Goal: Information Seeking & Learning: Learn about a topic

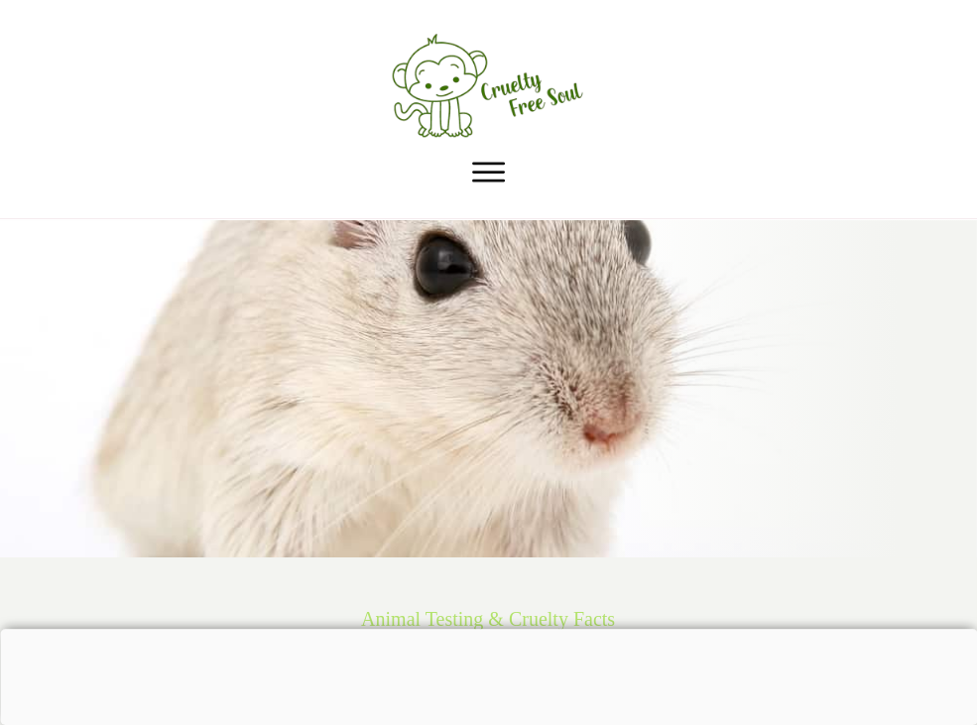
click at [504, 104] on img at bounding box center [489, 88] width 198 height 117
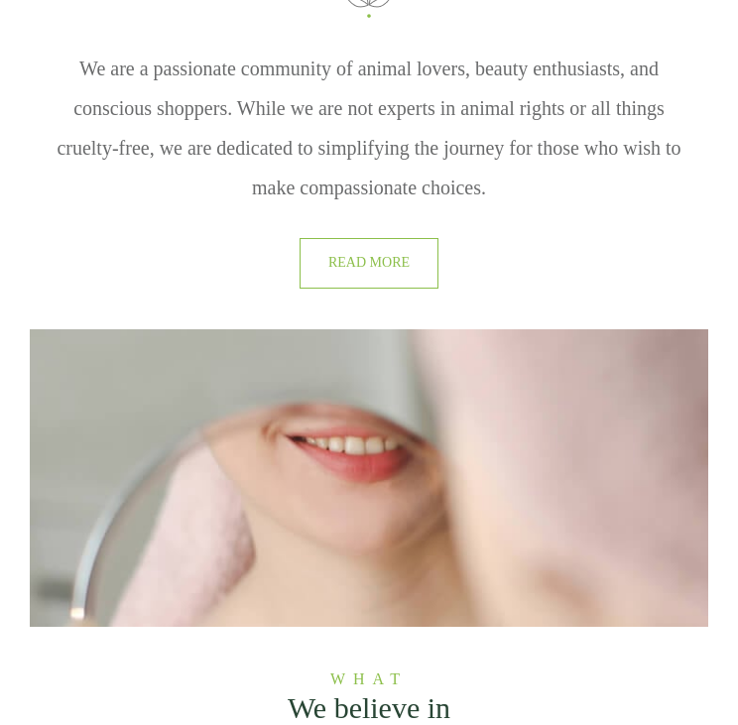
scroll to position [1983, 0]
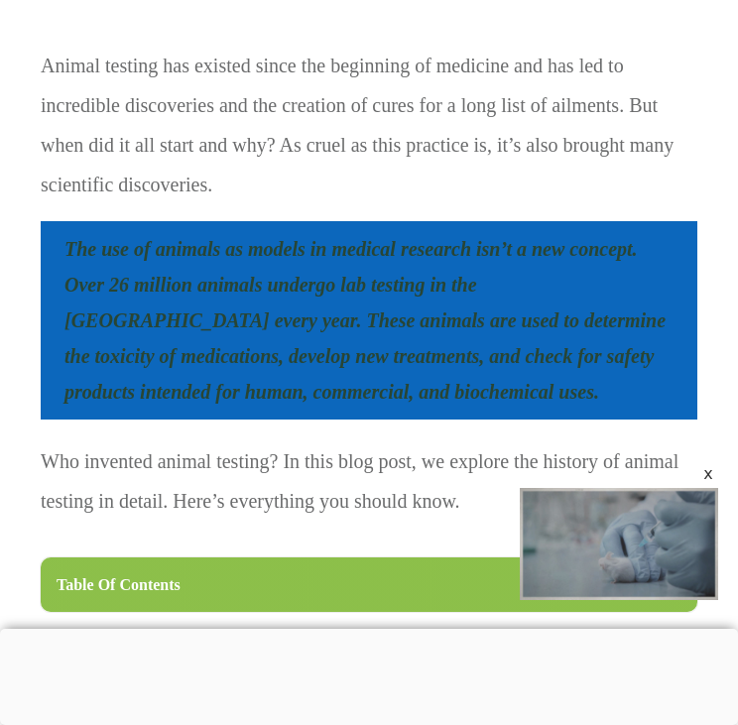
scroll to position [1091, 0]
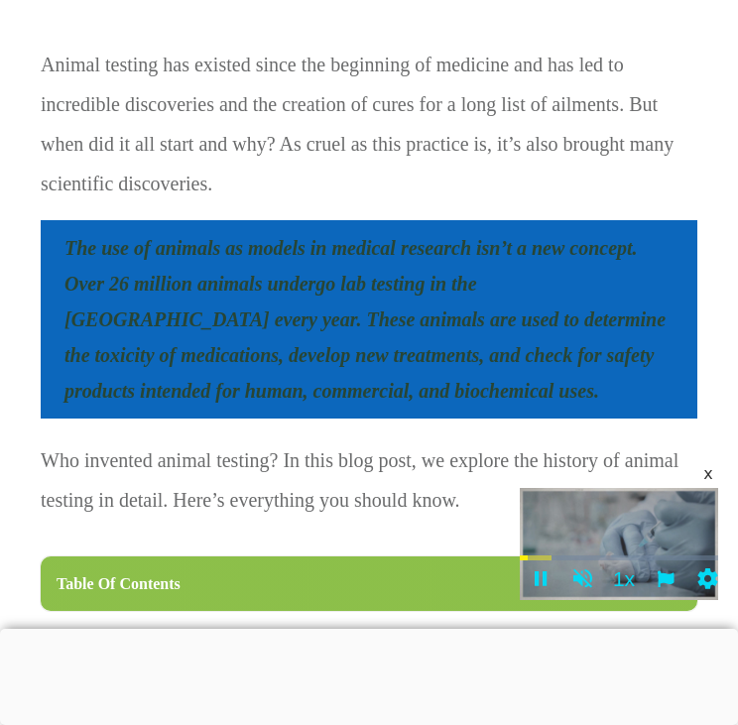
click at [710, 475] on div "x" at bounding box center [708, 474] width 16 height 16
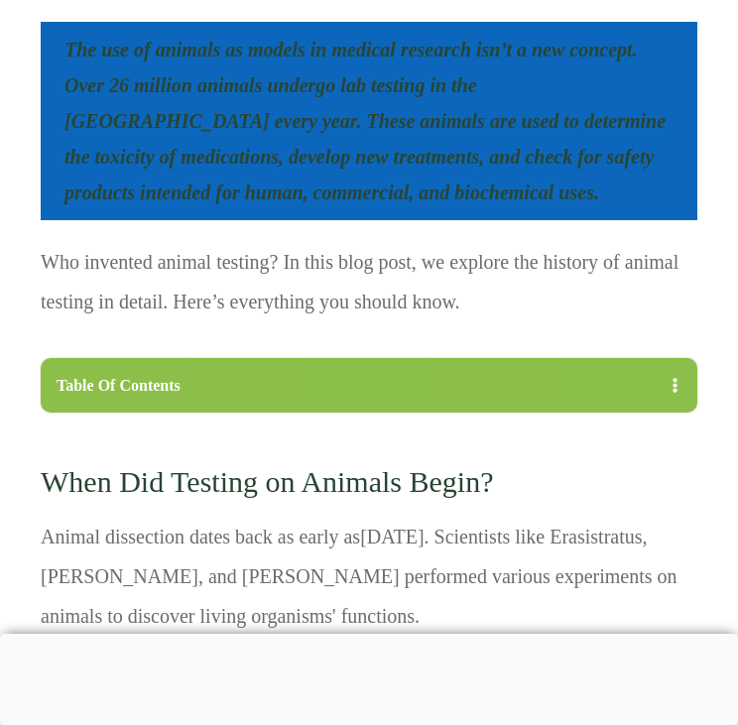
scroll to position [0, 0]
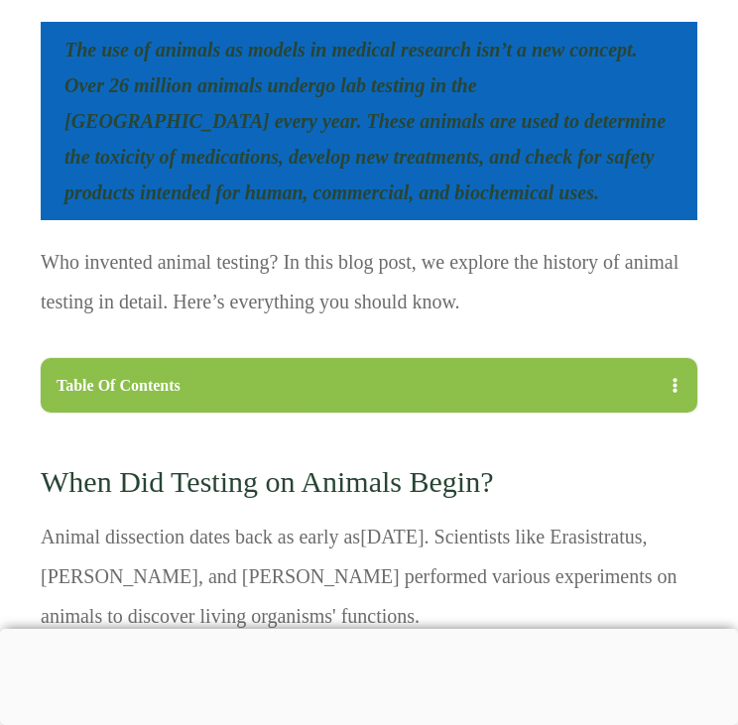
click at [381, 629] on div at bounding box center [369, 629] width 738 height 0
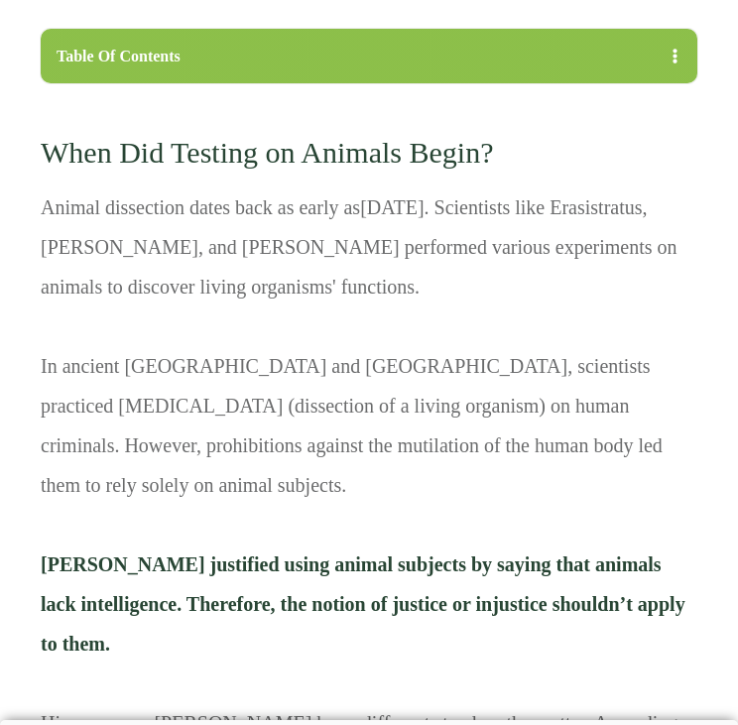
scroll to position [1618, 0]
